Goal: Task Accomplishment & Management: Use online tool/utility

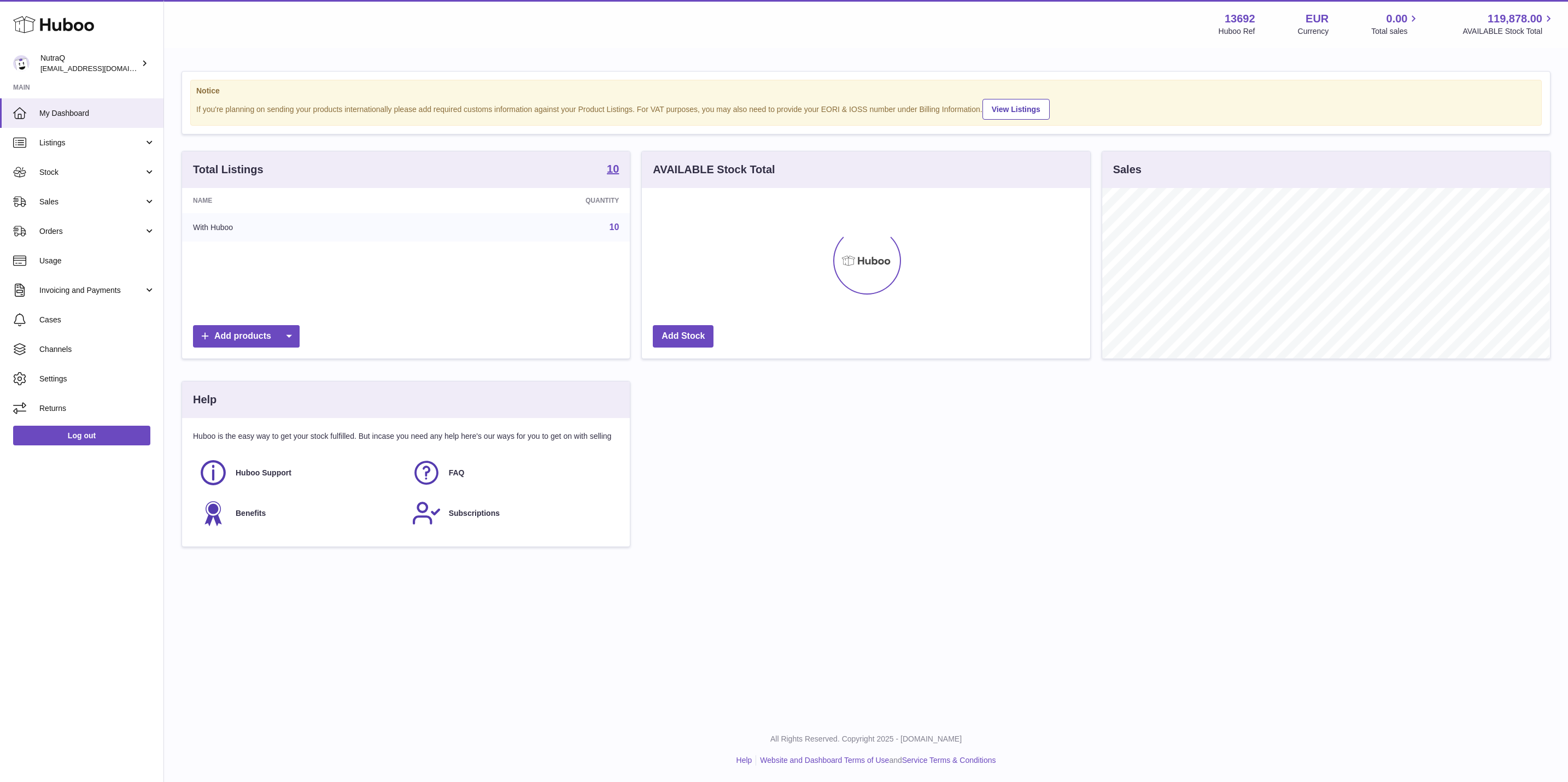
scroll to position [171, 447]
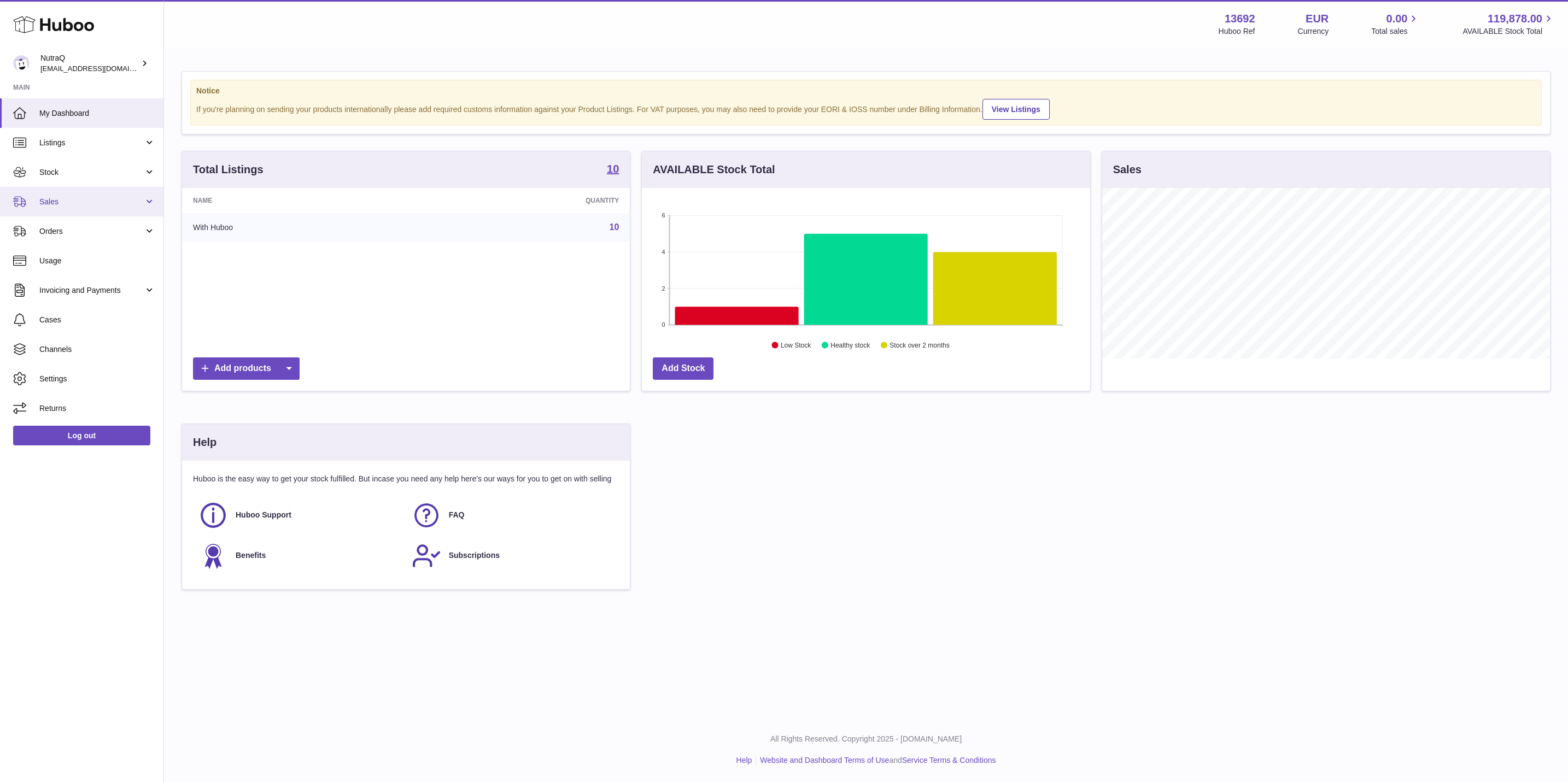
click at [100, 197] on span "Sales" at bounding box center [91, 202] width 104 height 11
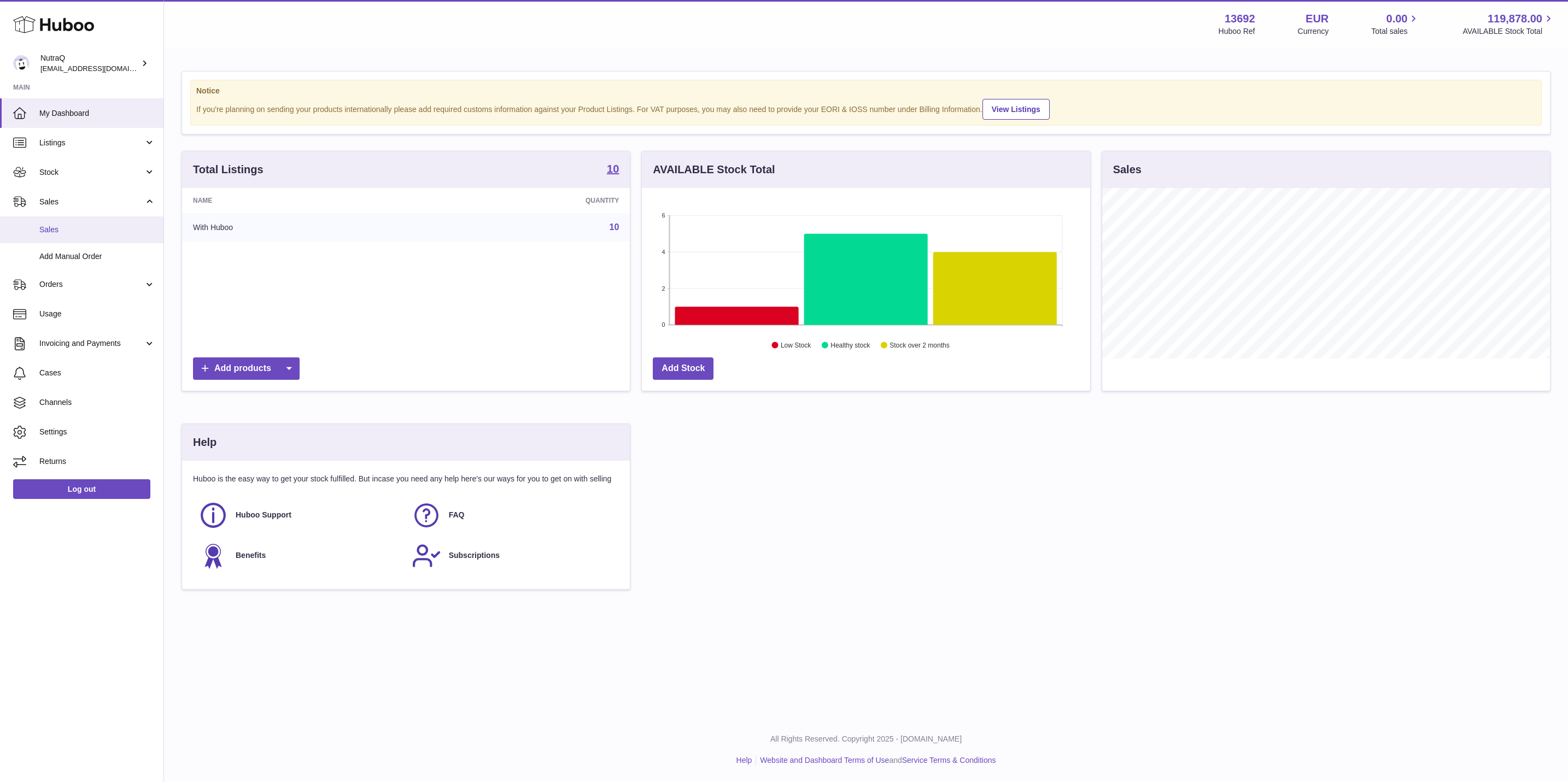
click at [108, 229] on span "Sales" at bounding box center [97, 229] width 116 height 11
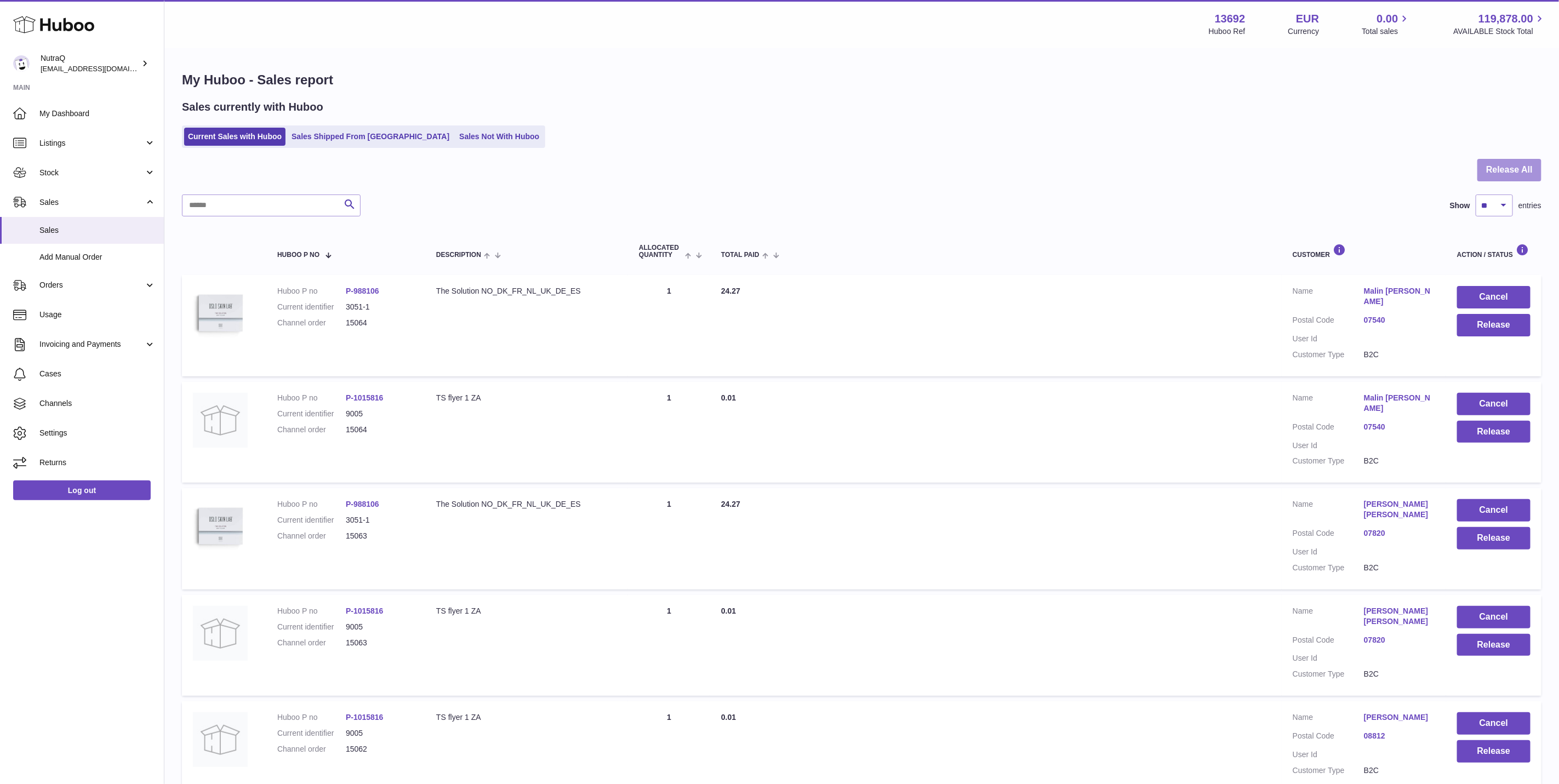
click at [1529, 173] on button "Release All" at bounding box center [1510, 170] width 64 height 22
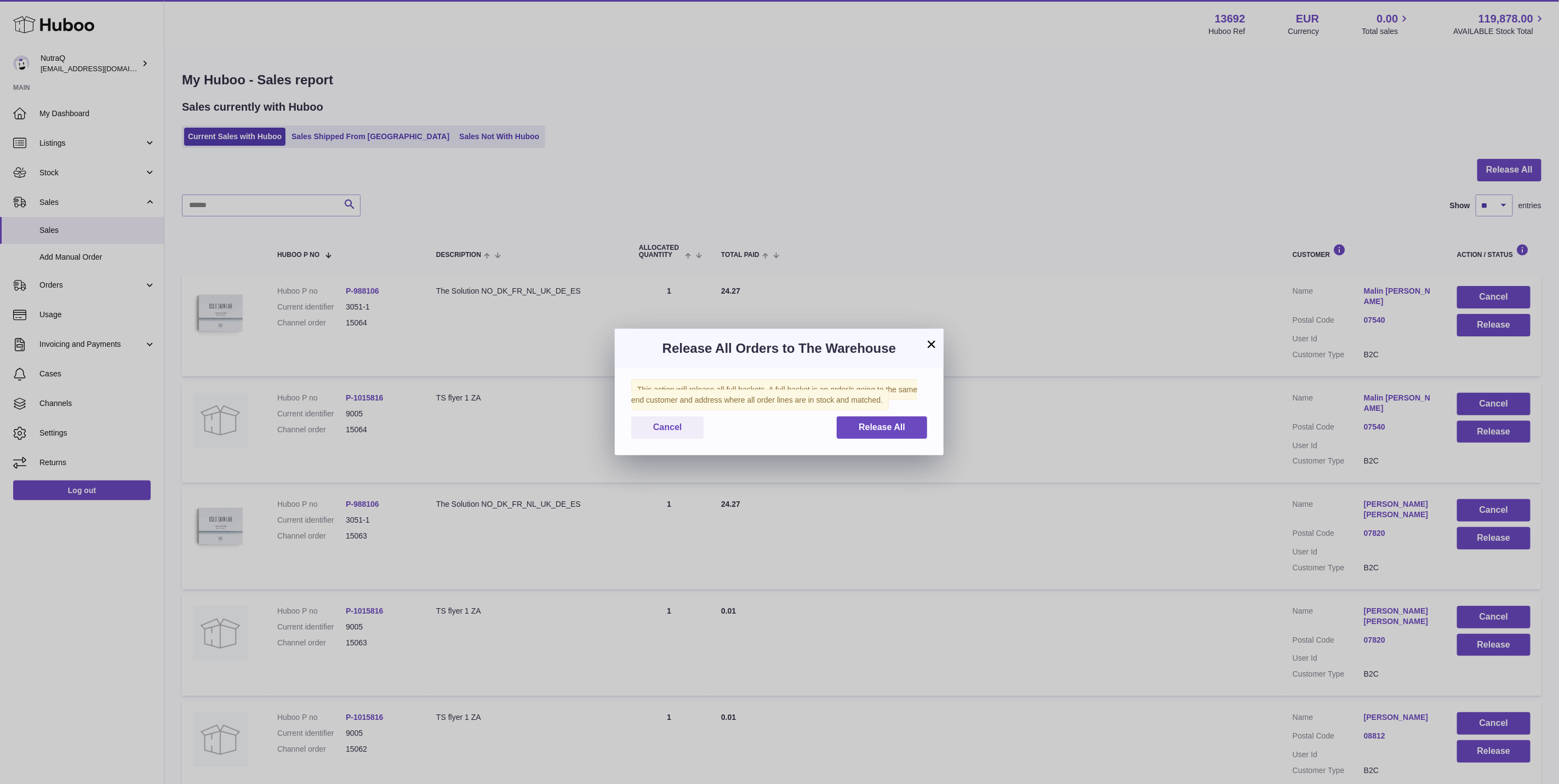
click at [857, 413] on div "This action will release all full baskets. A full basket is an order/s going to…" at bounding box center [778, 412] width 329 height 87
click at [863, 427] on span "Release All" at bounding box center [882, 427] width 47 height 9
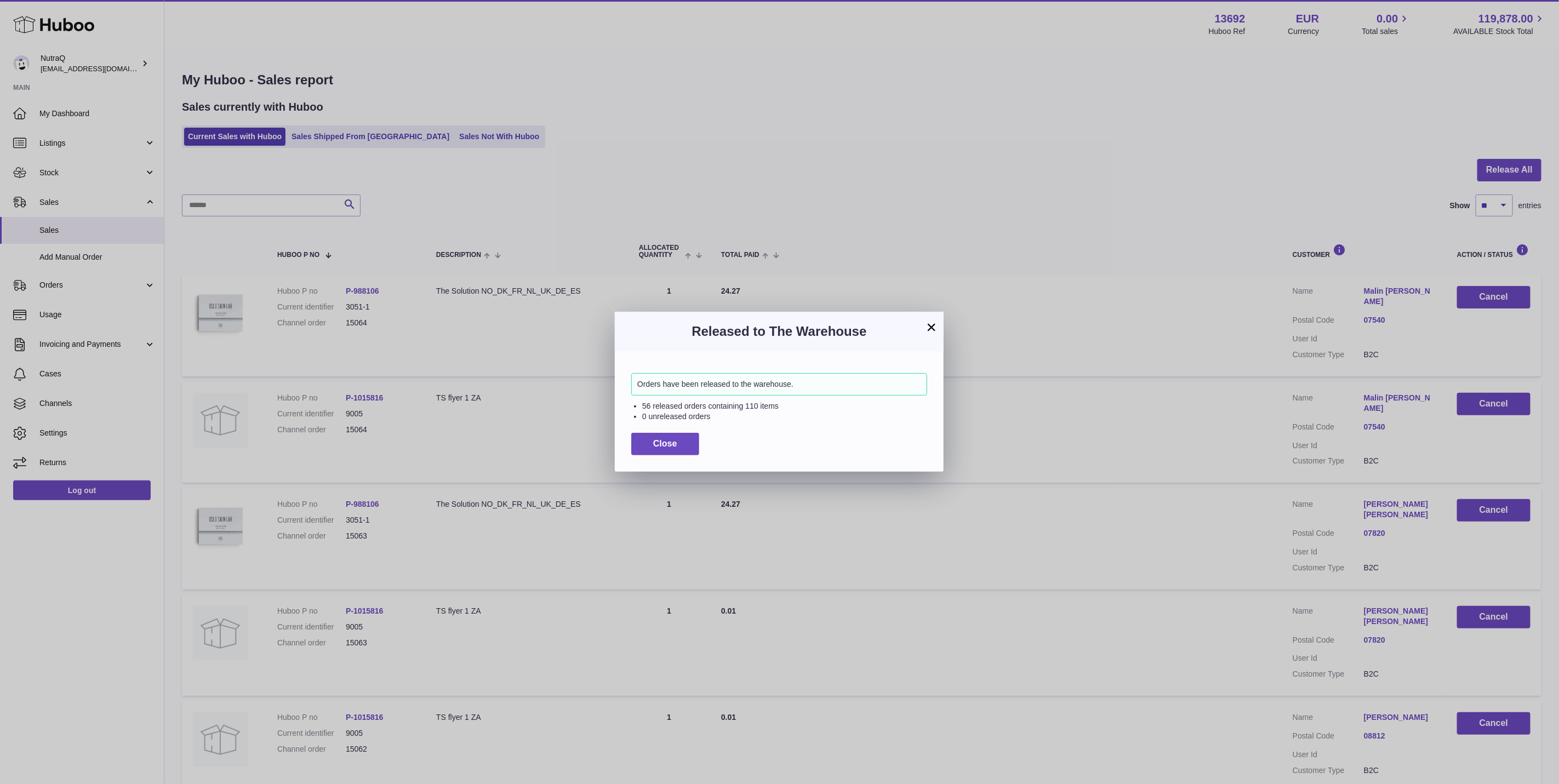
click at [931, 321] on button "×" at bounding box center [931, 327] width 13 height 13
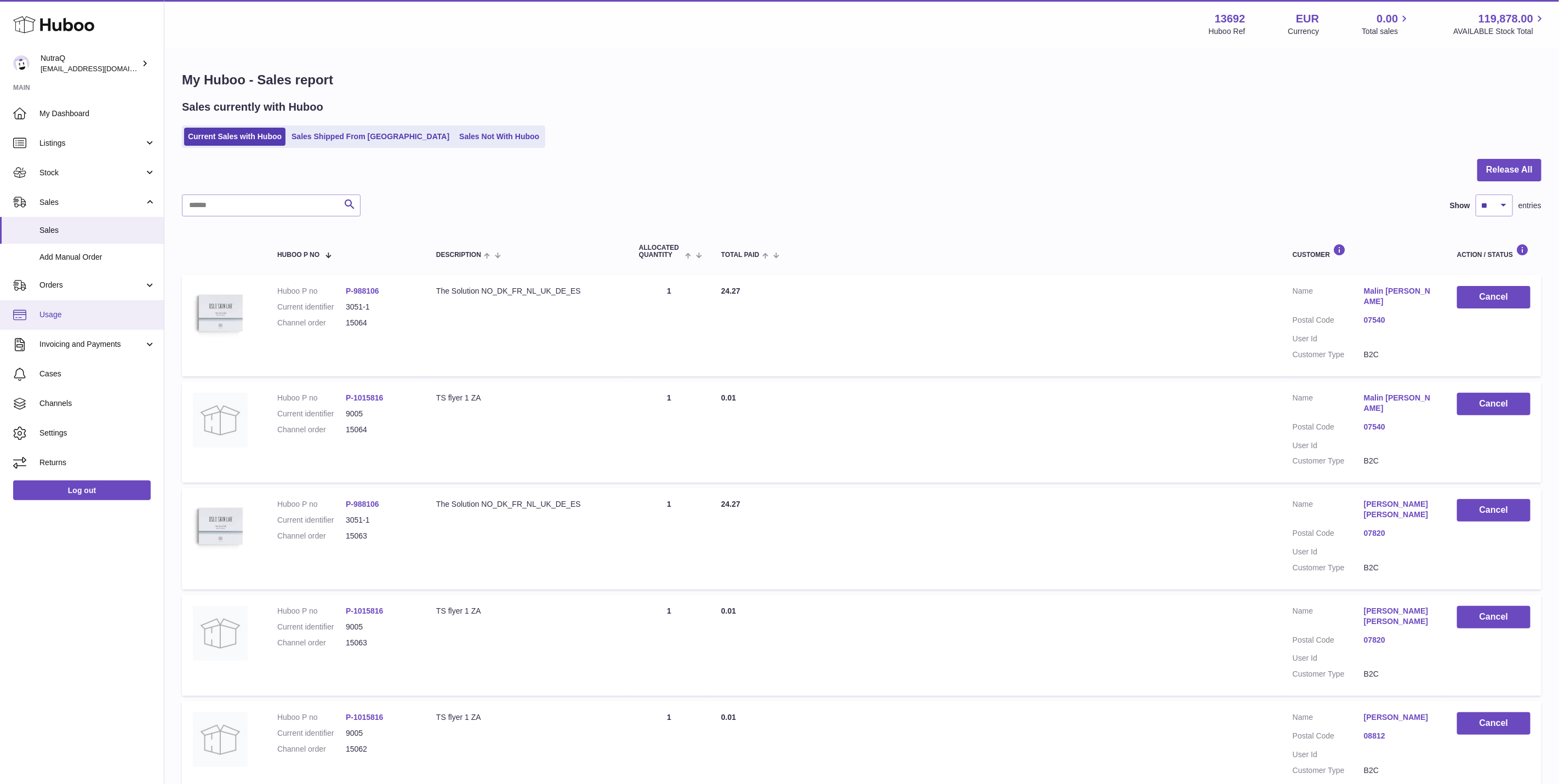
click at [71, 312] on span "Usage" at bounding box center [97, 315] width 116 height 11
click at [74, 312] on span "Usage" at bounding box center [97, 315] width 116 height 11
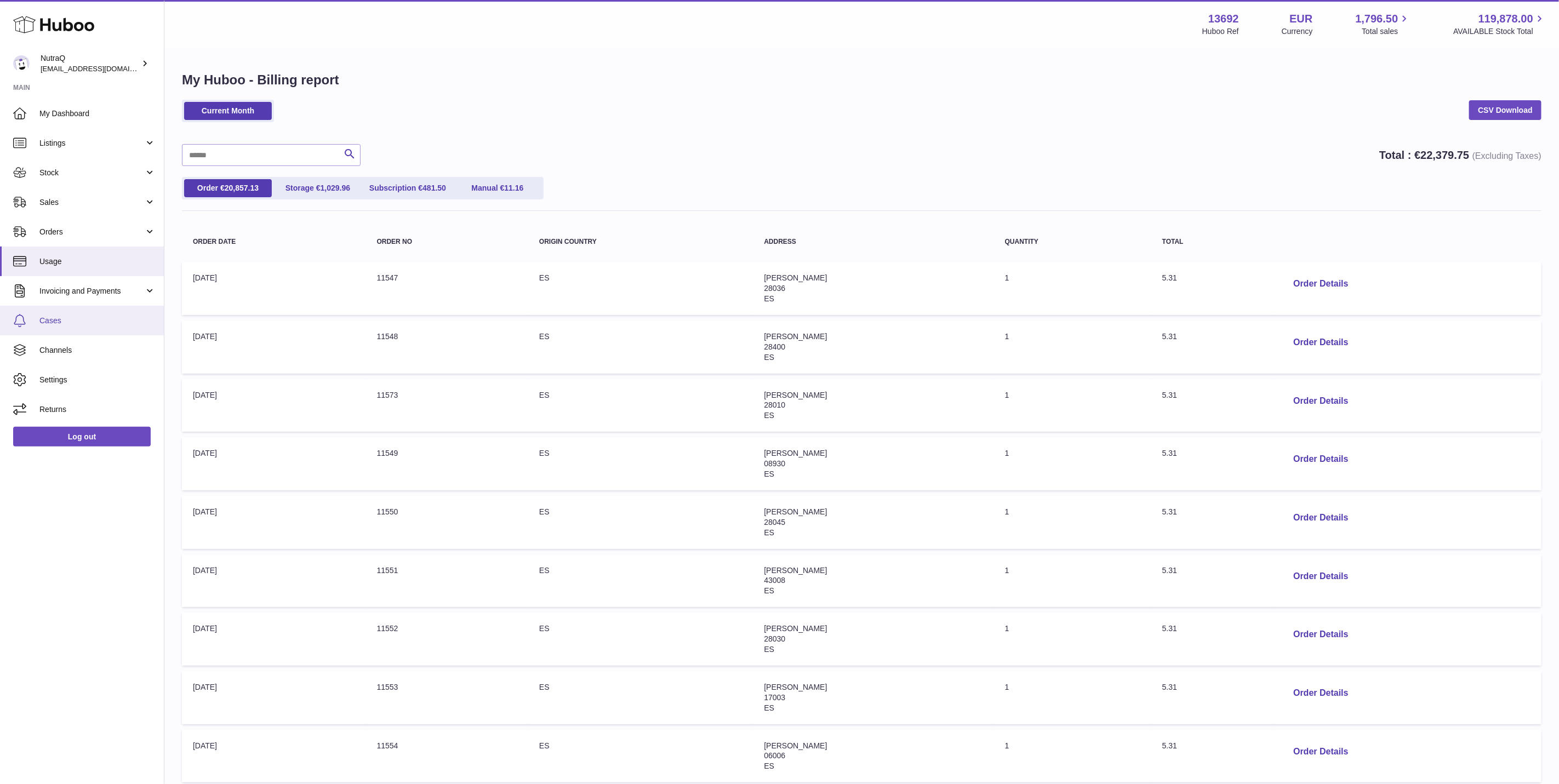
click at [63, 321] on span "Cases" at bounding box center [97, 320] width 116 height 11
click at [53, 324] on span "Cases" at bounding box center [97, 320] width 116 height 11
